Goal: Complete application form: Complete application form

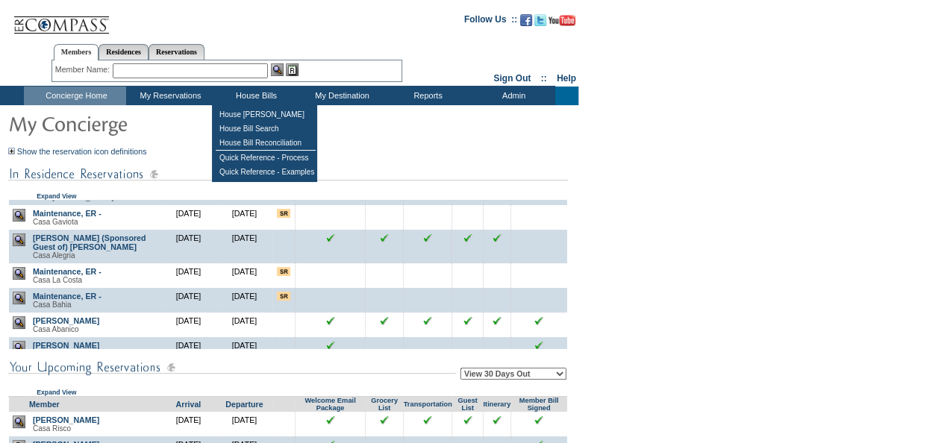
scroll to position [84, 0]
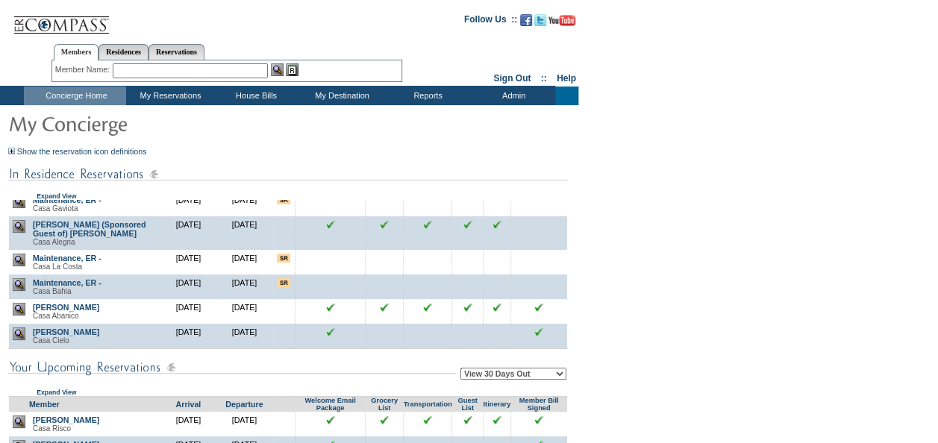
click at [534, 331] on input "image" at bounding box center [538, 332] width 9 height 9
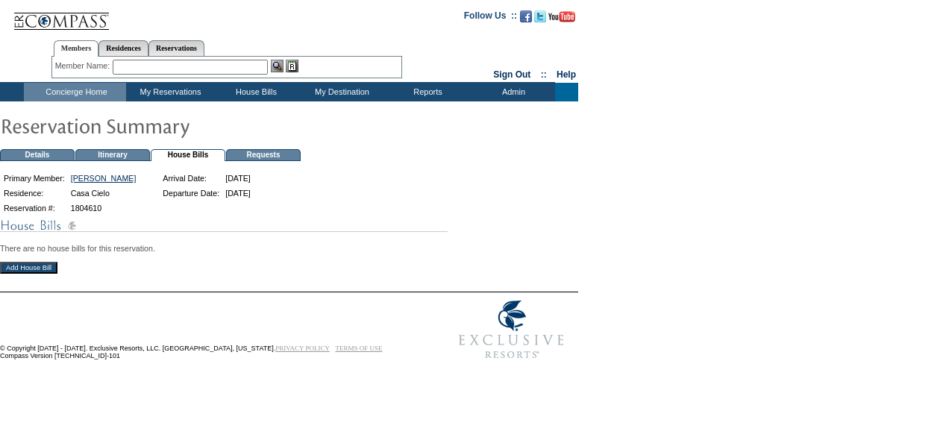
click at [31, 274] on input "Add House Bill" at bounding box center [28, 268] width 57 height 12
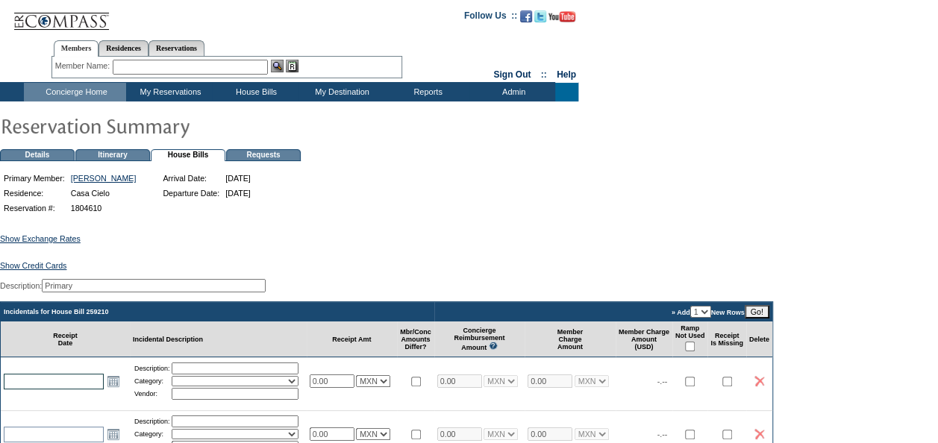
click at [78, 389] on input "text" at bounding box center [54, 382] width 100 height 16
type input "2"
type input "2025-10-02"
type input "[DATE]"
paste input "41367 CIELO $ 2,036.65"
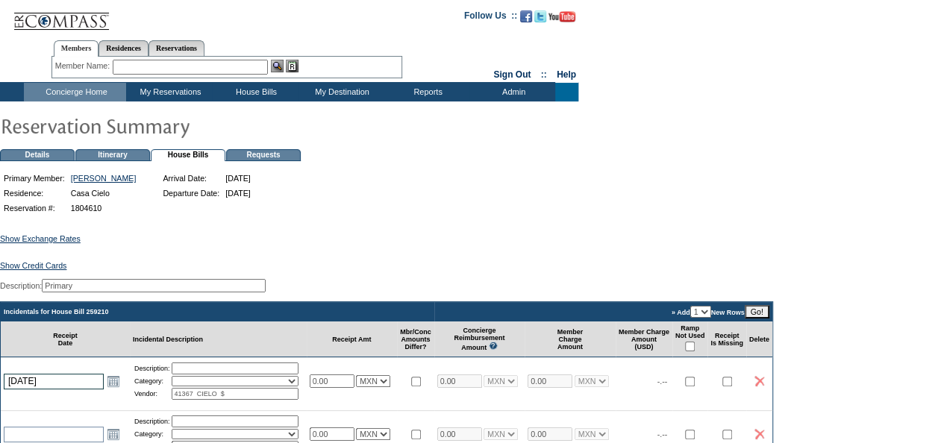
type input "41367 CIELO $"
paste input "2,036.65"
type input "2036.65"
select select "7"
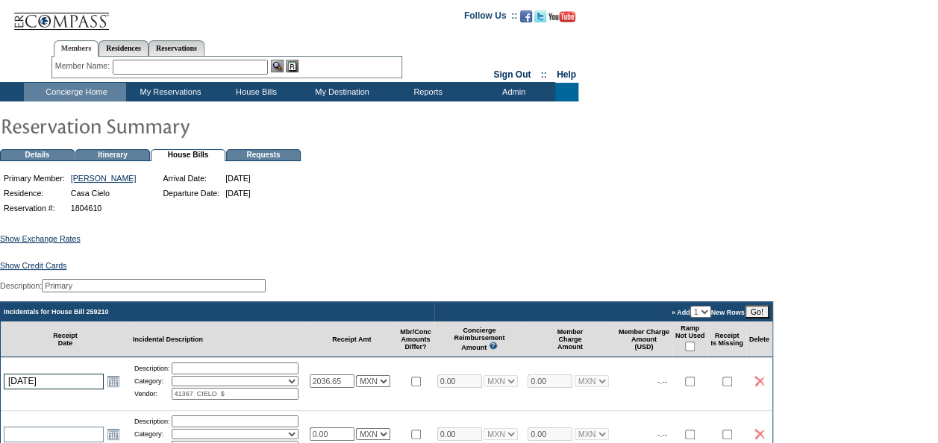
type input "2036.65"
select select "7"
type input "CIELO $"
paste input "41367"
type input "Beach Club 41367"
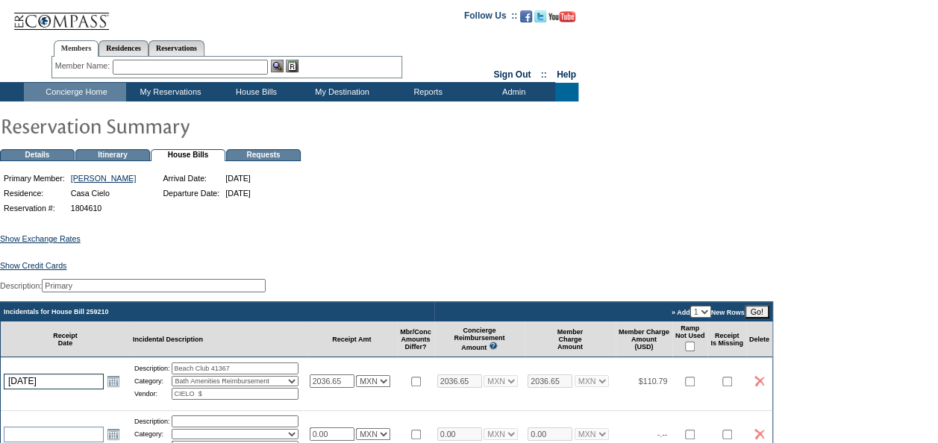
select select "4"
paste input "Beach Club 41367"
type input "Beach Club 41367"
select select "7"
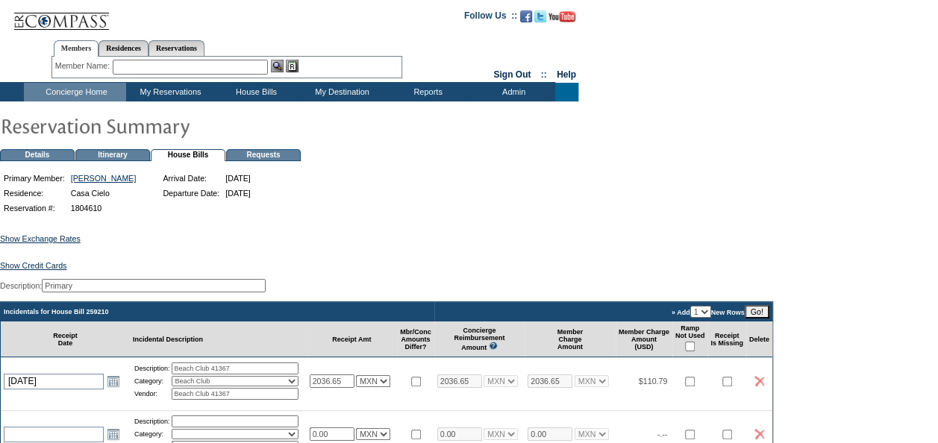
select select "7"
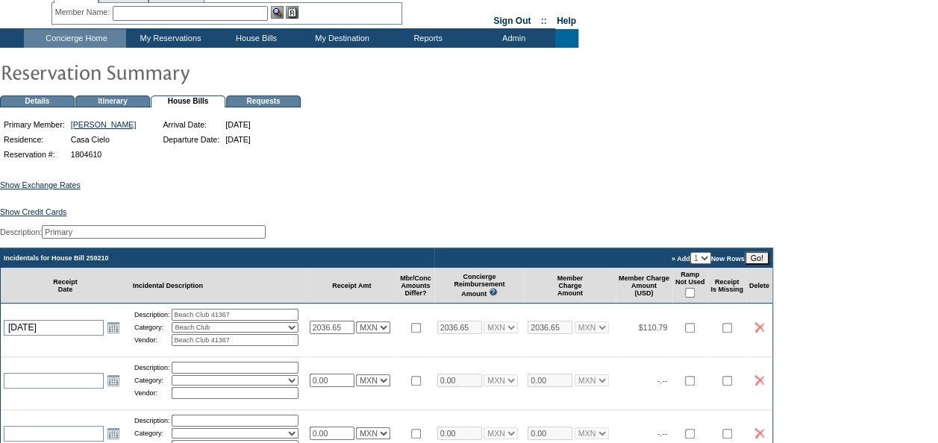
scroll to position [149, 0]
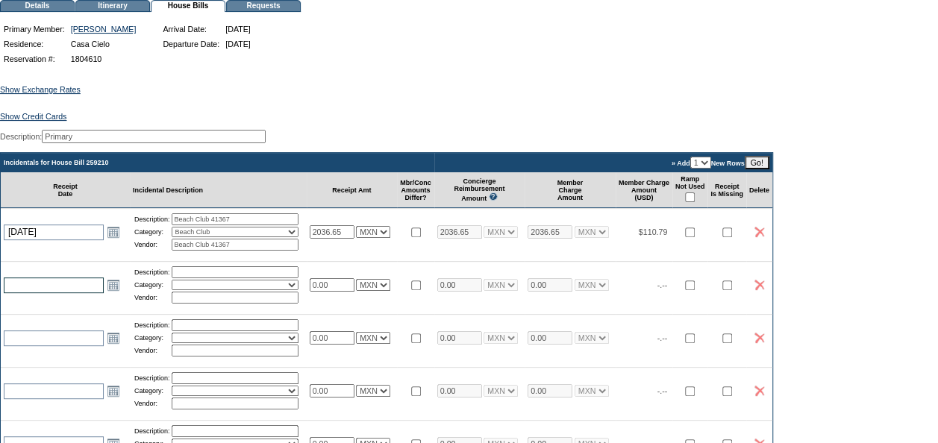
click at [45, 293] on input "text" at bounding box center [54, 286] width 100 height 16
type input "7"
type input "2025-10-07"
type input "[DATE]"
type input "Premium Breakfast (4)"
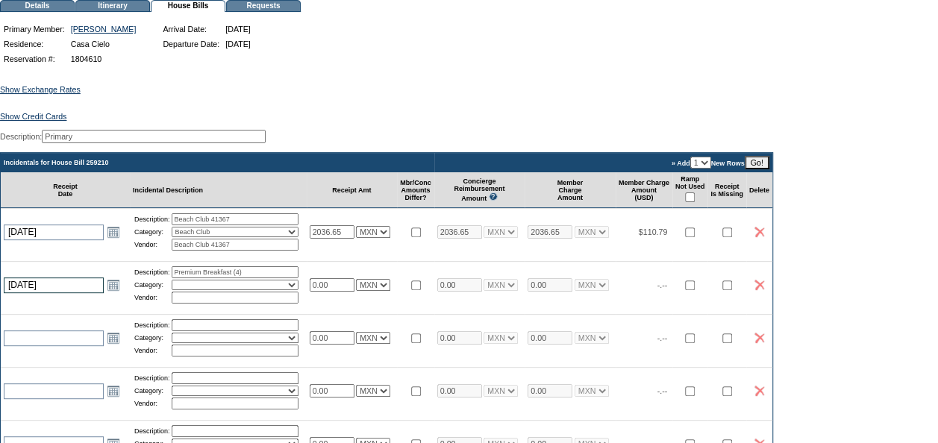
select select "29"
type input "Exclusive Resorts"
type input "300.00"
select select "7"
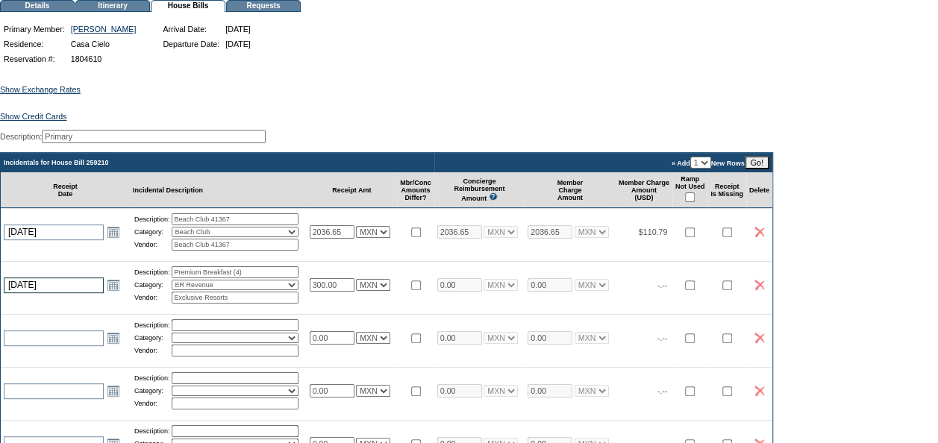
type input "300.00"
select select "7"
select select "6"
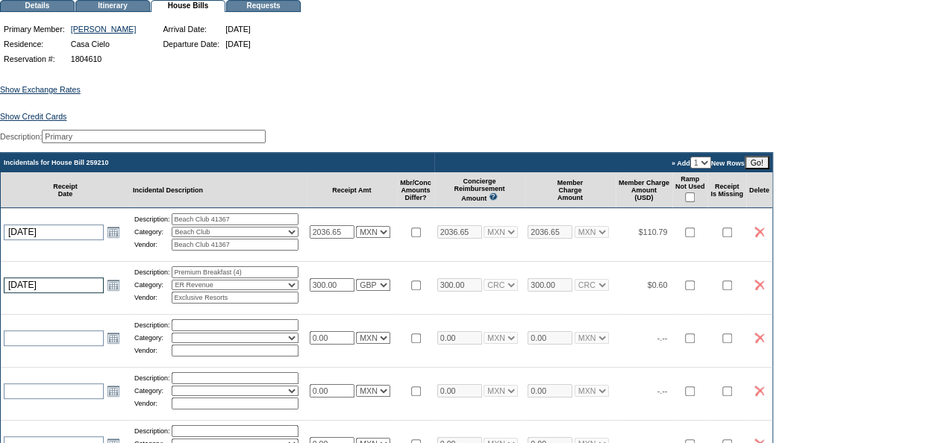
select select "3"
select select "2"
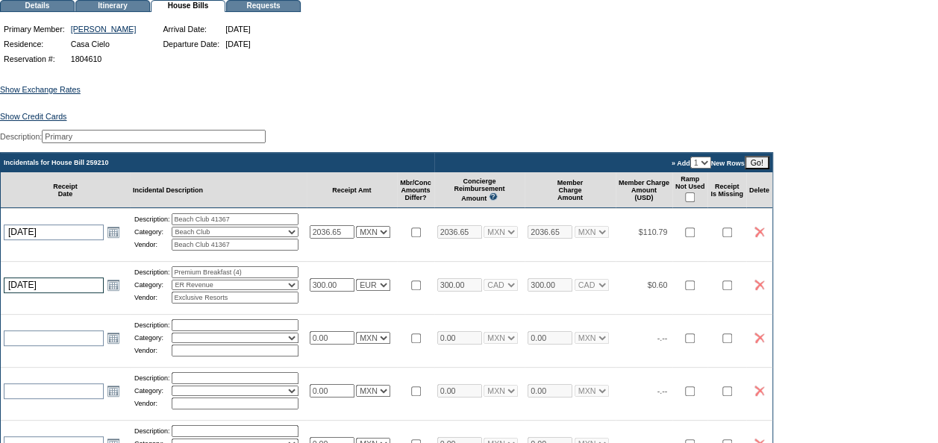
select select "2"
select select "1"
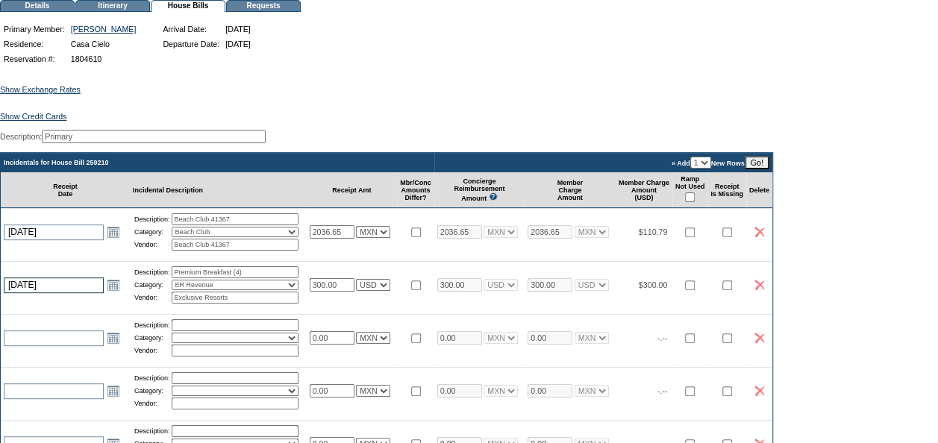
select select "1"
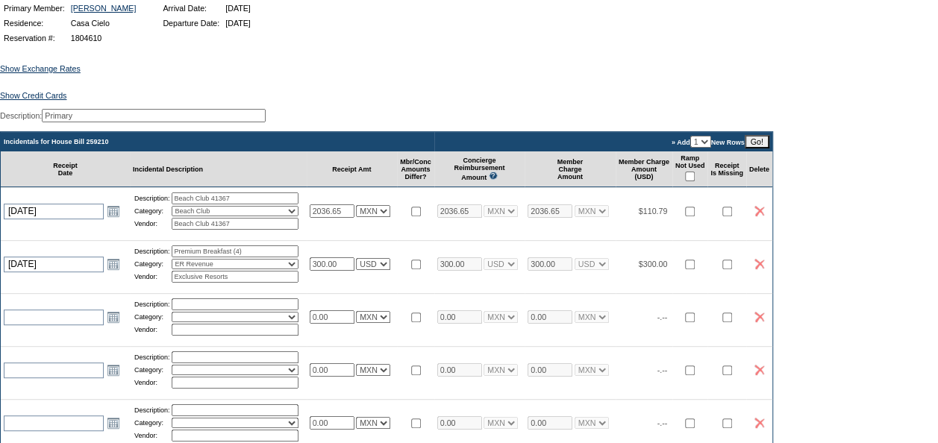
scroll to position [224, 0]
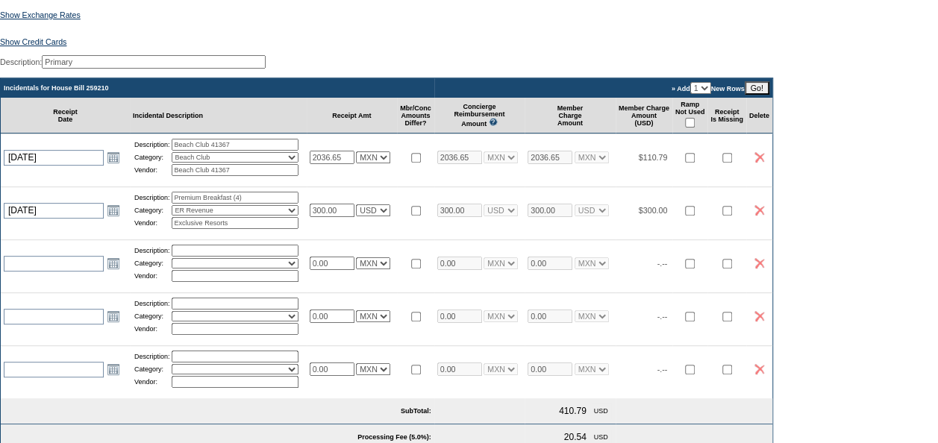
click at [421, 216] on input "checkbox" at bounding box center [416, 211] width 10 height 10
checkbox input "true"
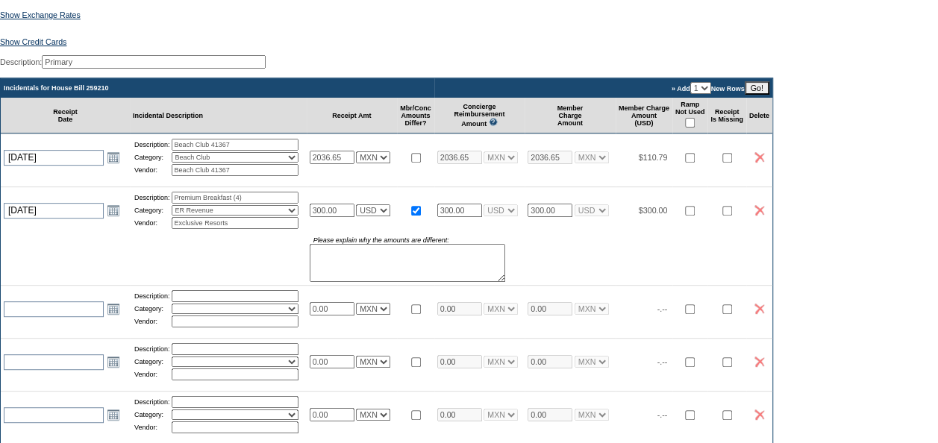
click at [695, 128] on input "checkbox" at bounding box center [690, 123] width 10 height 10
checkbox input "true"
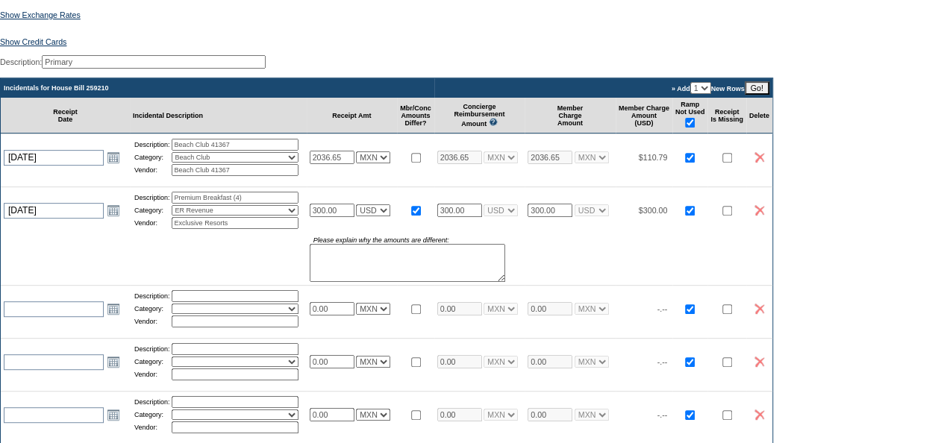
checkbox input "true"
click at [732, 216] on input "checkbox" at bounding box center [727, 211] width 10 height 10
checkbox input "true"
drag, startPoint x: 479, startPoint y: 222, endPoint x: 427, endPoint y: 222, distance: 52.2
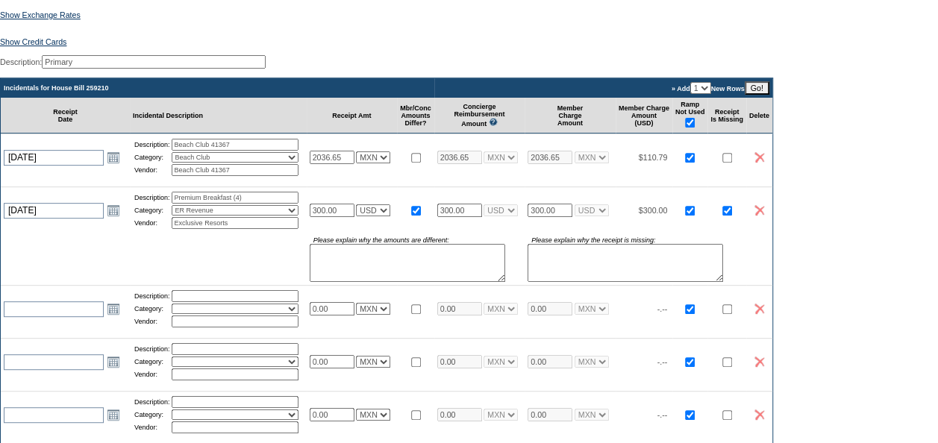
click at [427, 222] on tr "2025-10-07 10/7/2025 Open the calendar popup. << < October 2025 > >> S M T W T …" at bounding box center [387, 210] width 772 height 47
type input "0"
click at [358, 281] on textarea at bounding box center [408, 263] width 196 height 38
type textarea "Non-Reimbursed"
click at [618, 272] on textarea at bounding box center [626, 263] width 196 height 38
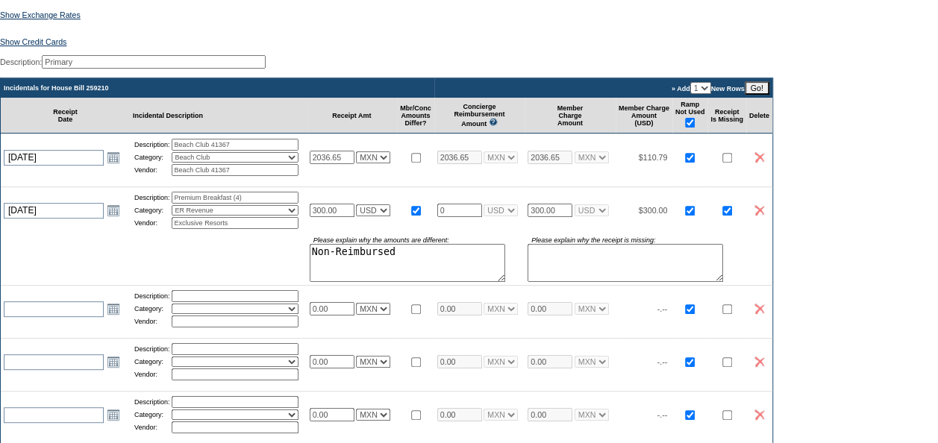
paste textarea "Non-Reimbursed"
type textarea "Non-Reimbursed"
click at [62, 317] on input "text" at bounding box center [54, 310] width 100 height 16
type input "7"
type input "2025-10-07"
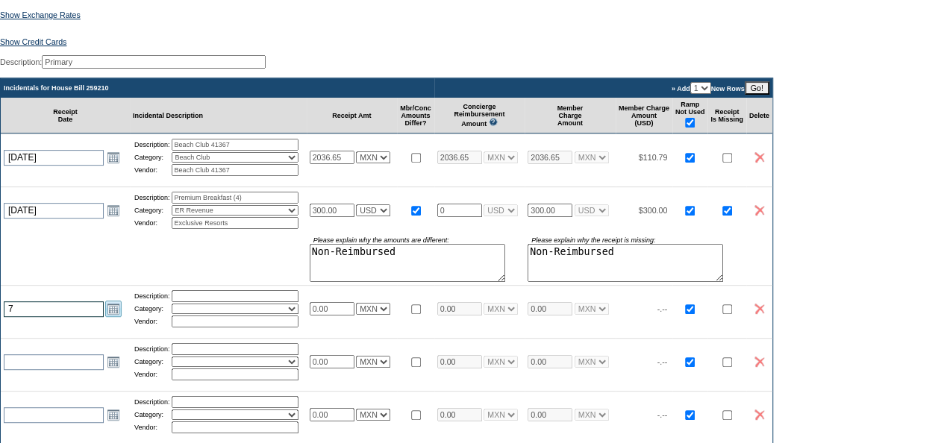
type input "[DATE]"
type input "5 Gallon Bottled Water (2)"
select select "28"
type input "Ciel"
type input "20.00"
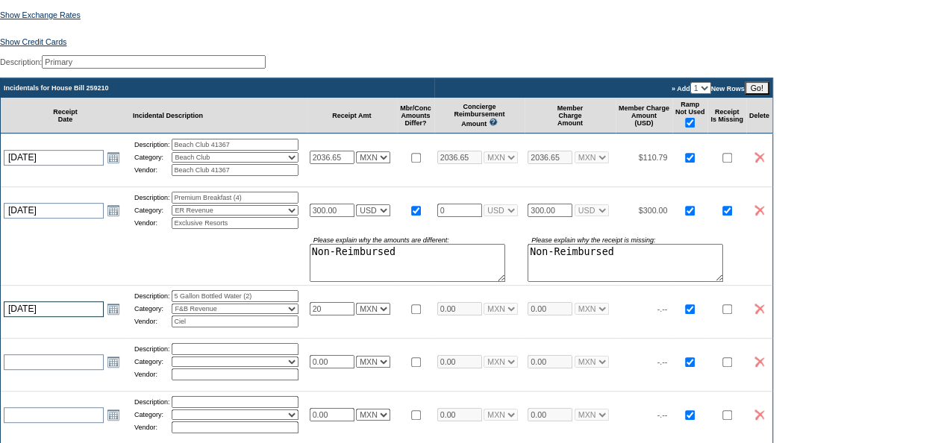
type input "20.00"
select select "7"
type input "20.00"
select select "7"
select select "6"
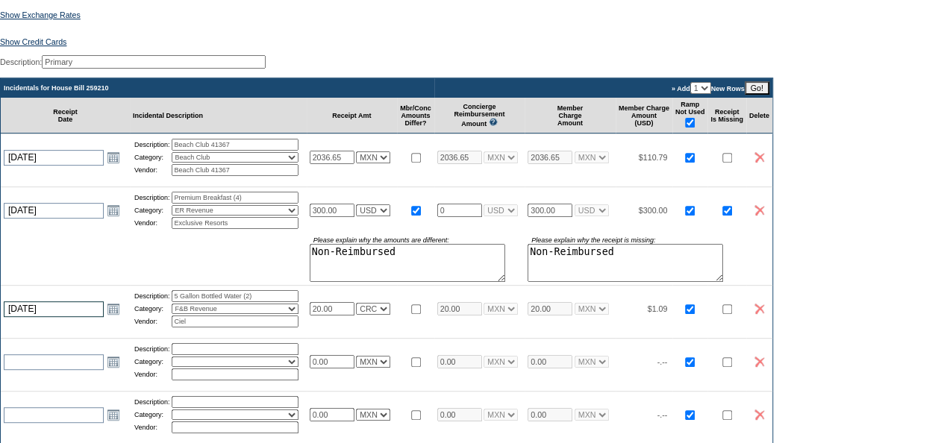
select select "6"
select select "4"
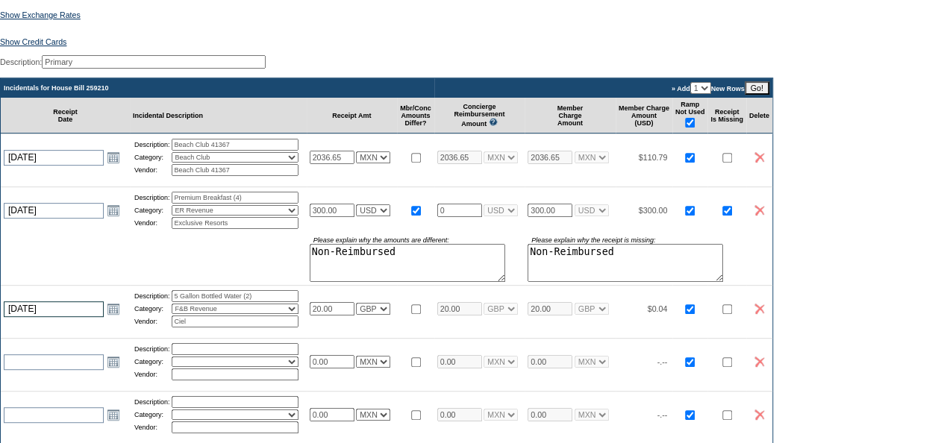
select select "3"
select select "2"
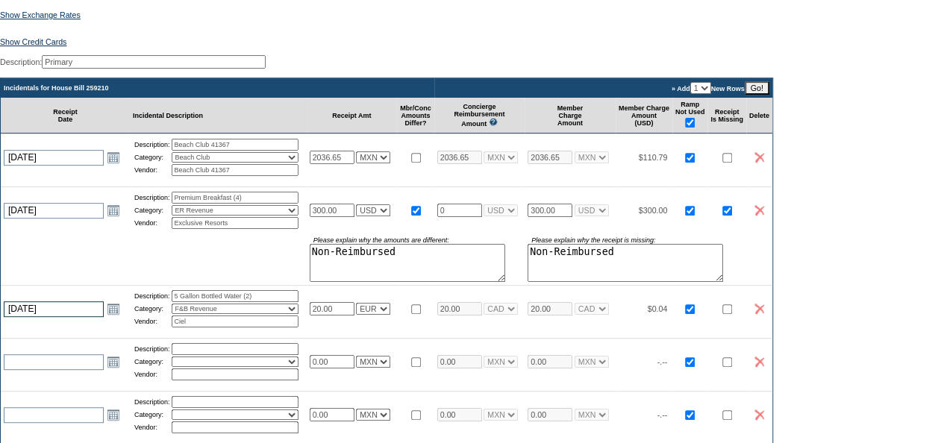
select select "2"
select select "1"
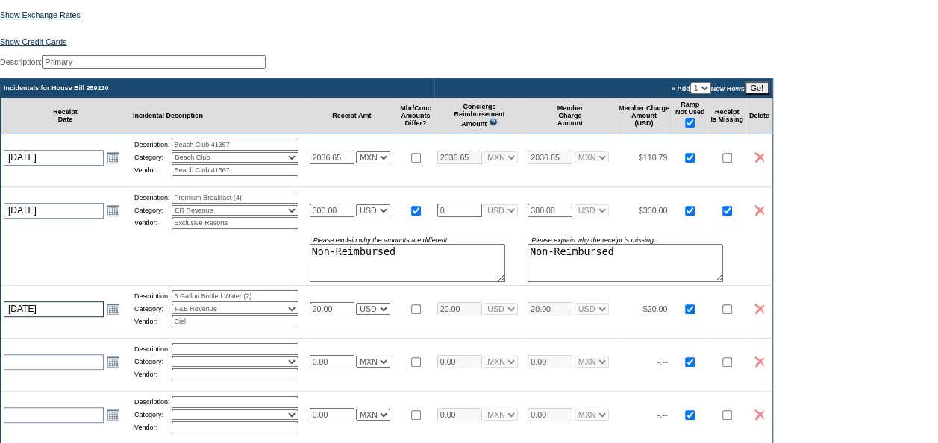
select select "1"
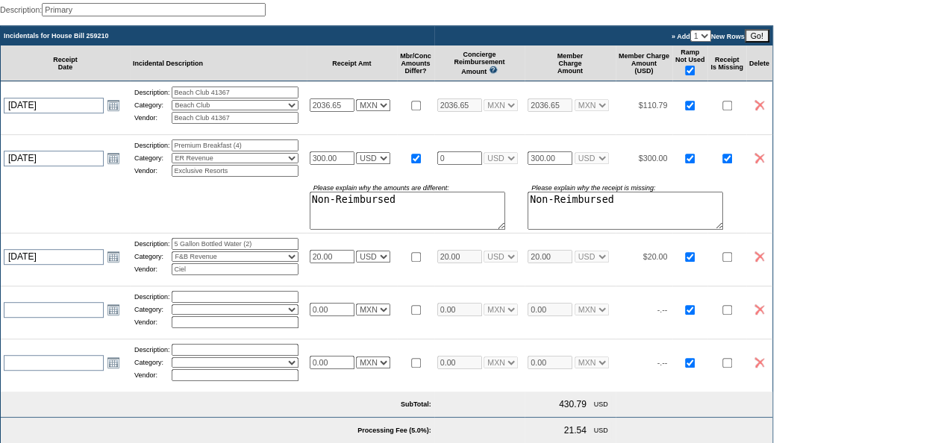
scroll to position [299, 0]
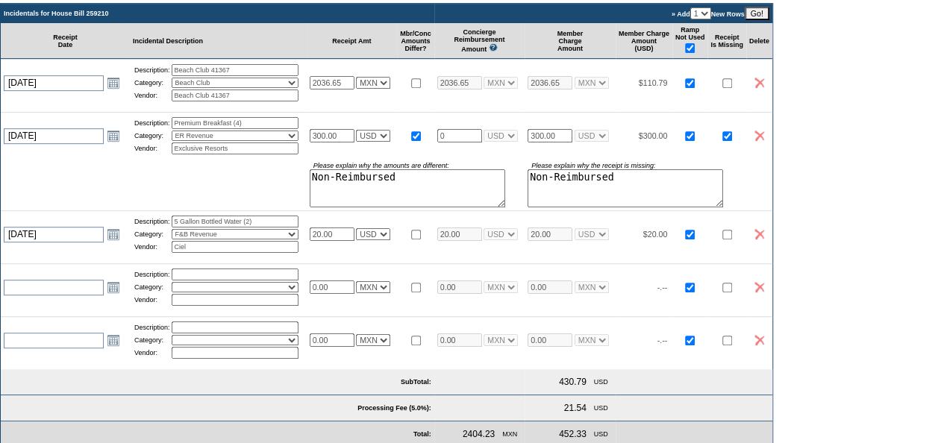
click at [421, 240] on input "checkbox" at bounding box center [416, 235] width 10 height 10
checkbox input "true"
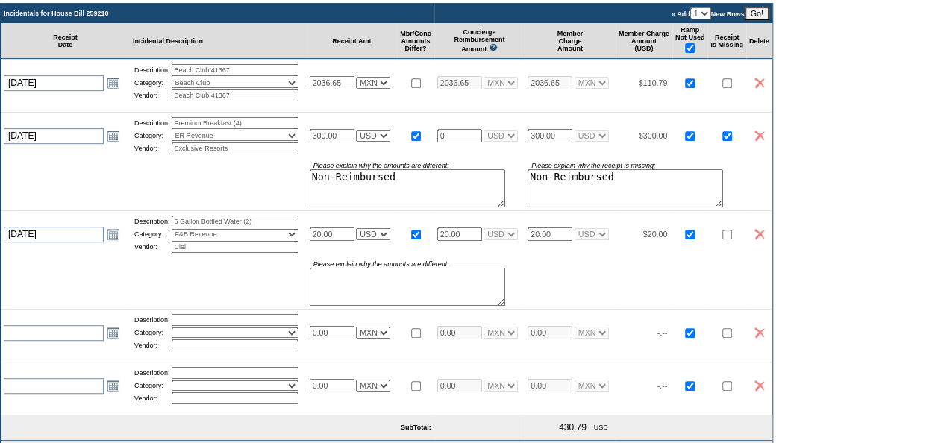
drag, startPoint x: 485, startPoint y: 249, endPoint x: 403, endPoint y: 246, distance: 82.2
click at [403, 246] on tr "2025-10-07 10/7/2025 Open the calendar popup. << < October 2025 > >> S M T W T …" at bounding box center [387, 233] width 772 height 47
type input "0"
click at [391, 296] on textarea at bounding box center [408, 287] width 196 height 38
paste textarea "Non-Reimbursed"
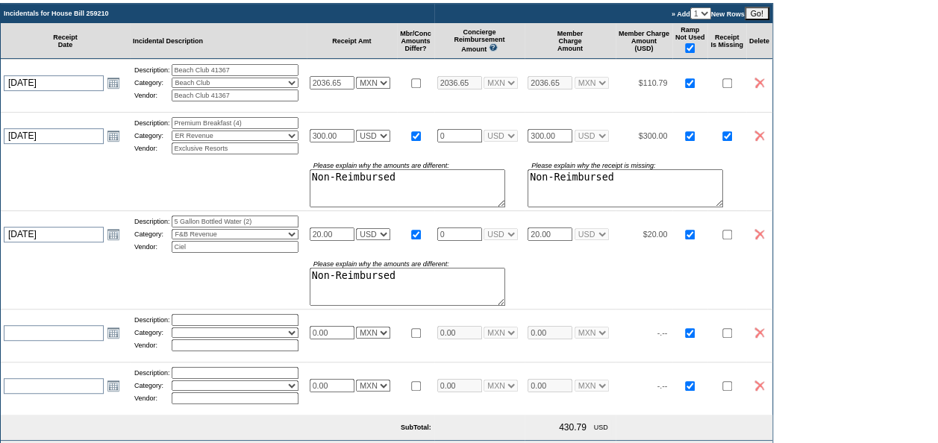
type textarea "Non-Reimbursed"
click at [732, 240] on input "checkbox" at bounding box center [727, 235] width 10 height 10
checkbox input "true"
click at [640, 292] on textarea at bounding box center [626, 287] width 196 height 38
paste textarea "Non-Reimbursed"
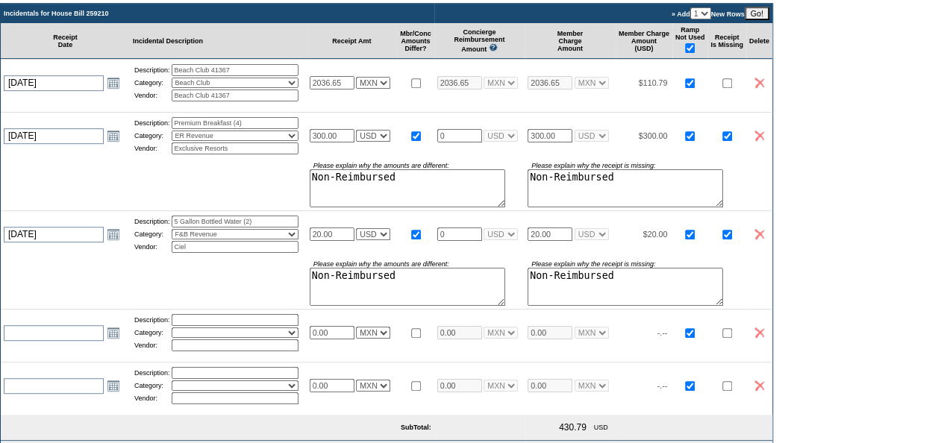
type textarea "Non-Reimbursed"
click at [864, 288] on div "Show Exchange Rates Exchange Rates for 10/2/2025 Currency Rate To USD Rate From…" at bounding box center [469, 287] width 938 height 739
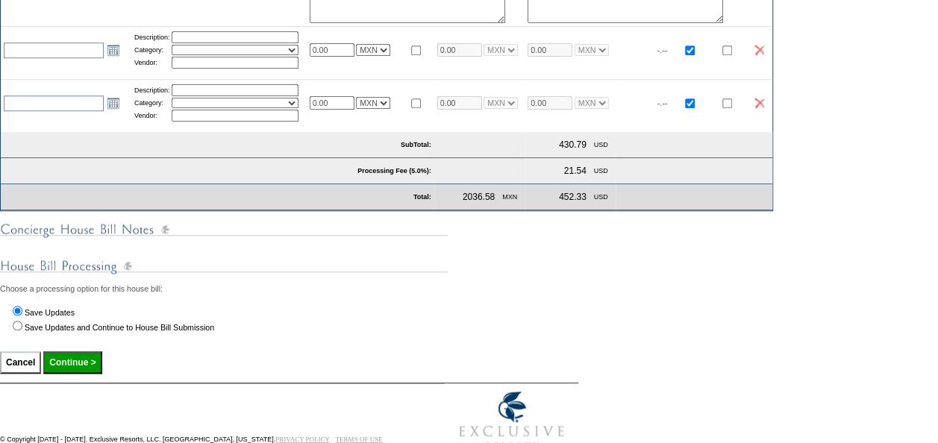
scroll to position [643, 0]
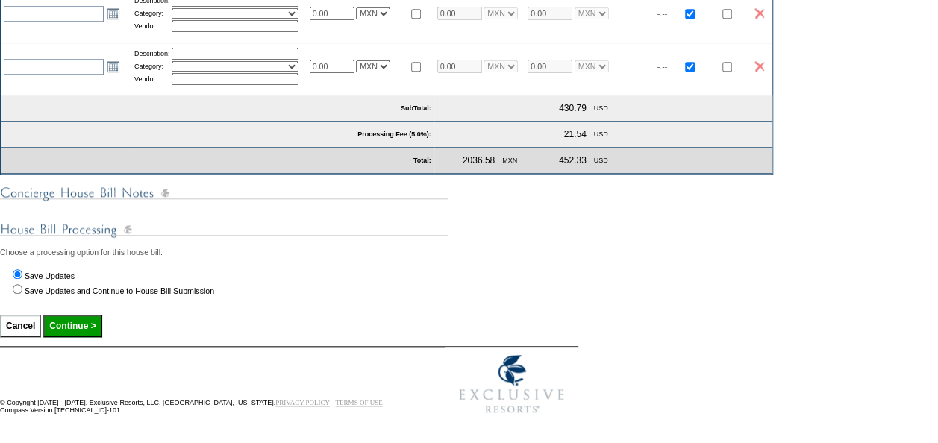
click at [101, 323] on input "Continue >" at bounding box center [72, 326] width 58 height 22
type input "Processing..."
